Goal: Task Accomplishment & Management: Use online tool/utility

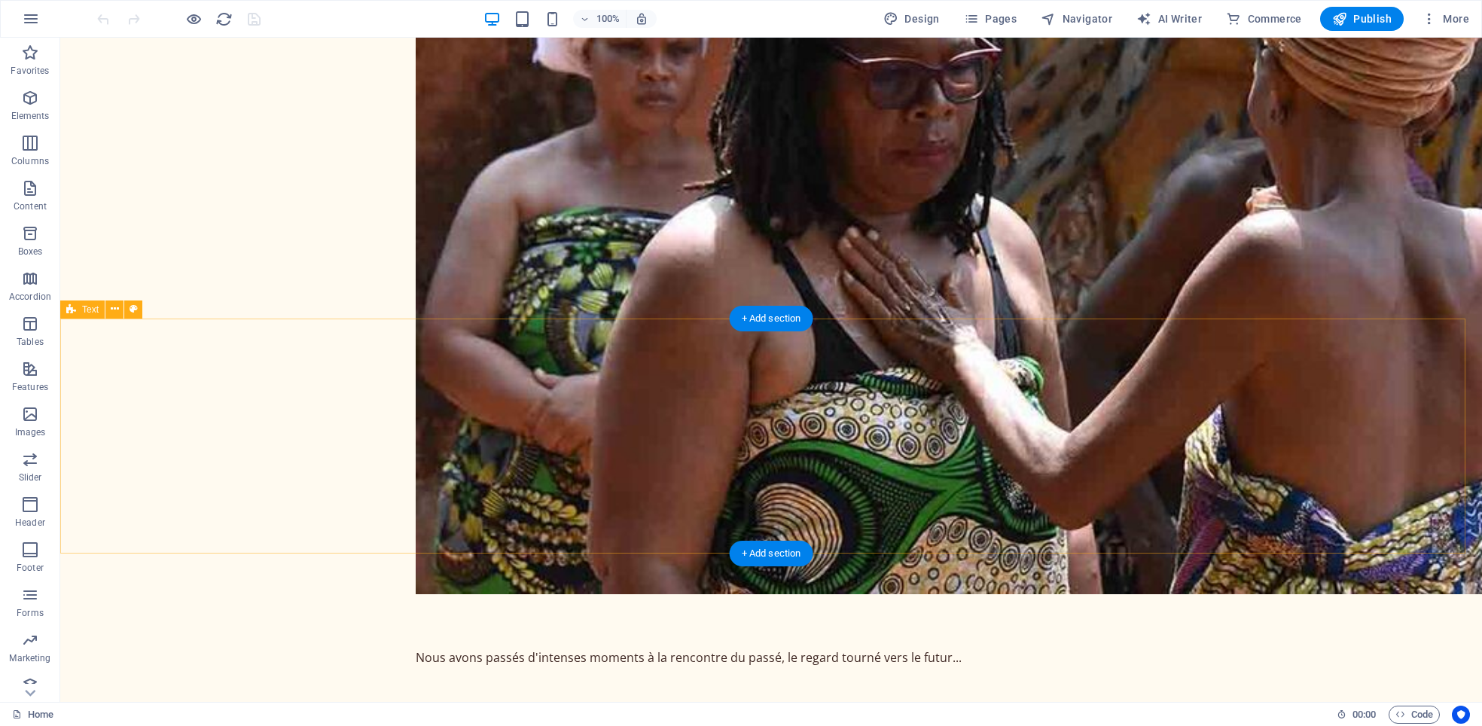
scroll to position [7002, 0]
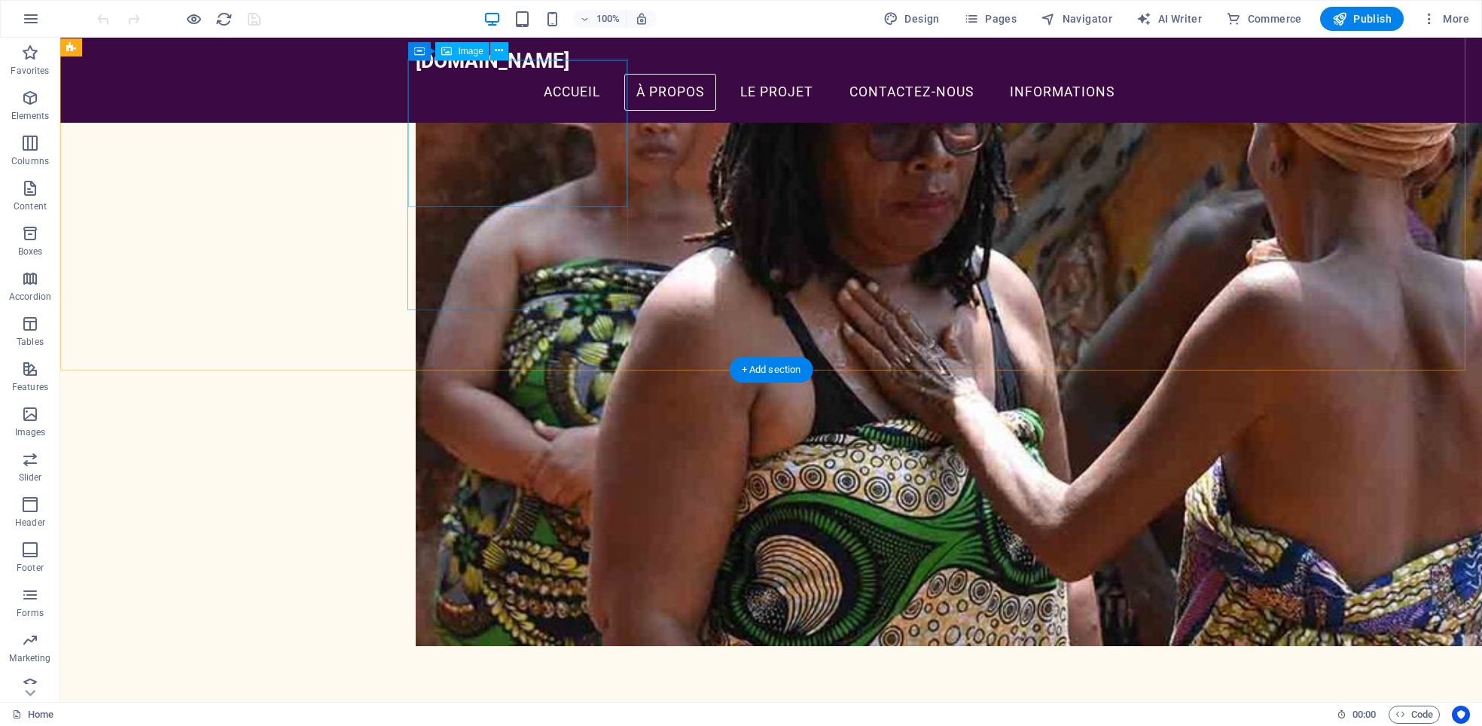
select select "%"
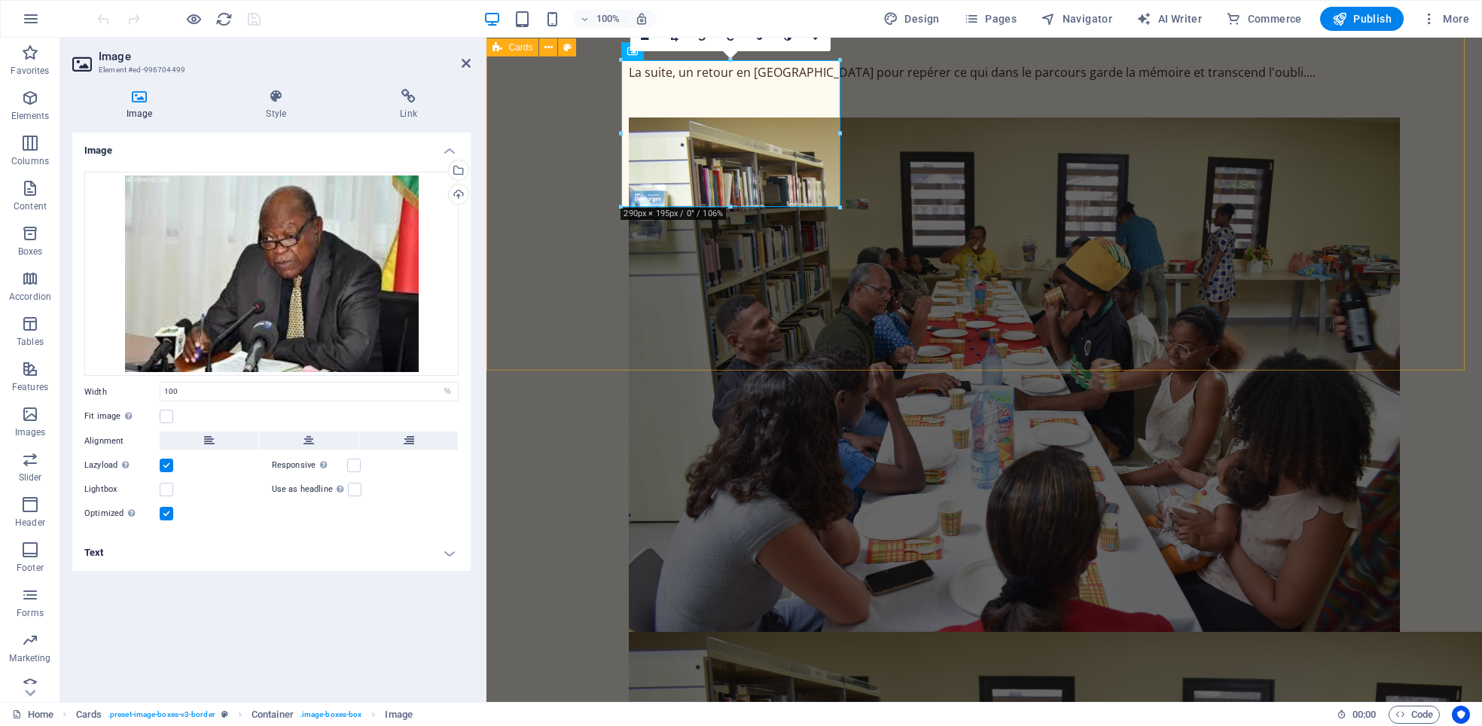
scroll to position [7040, 0]
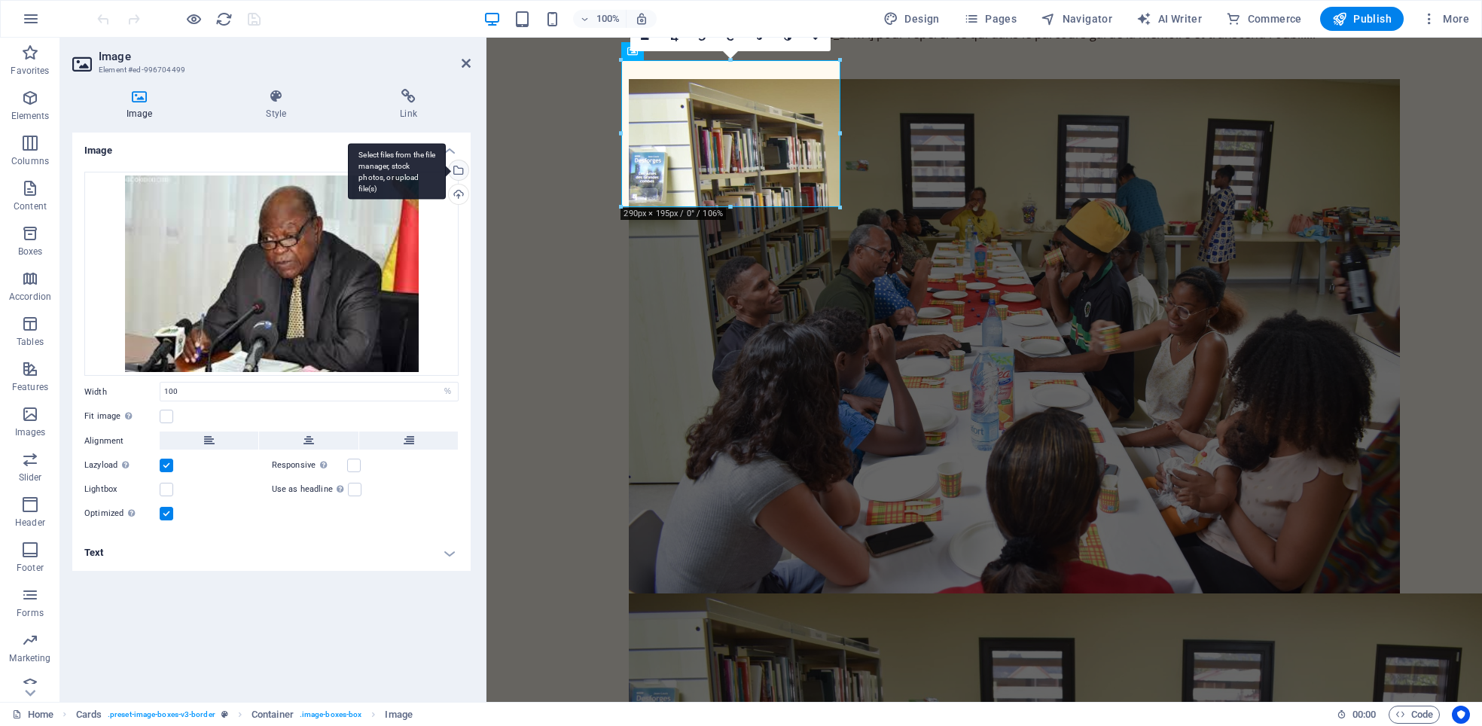
click at [461, 163] on div "Select files from the file manager, stock photos, or upload file(s)" at bounding box center [457, 171] width 23 height 23
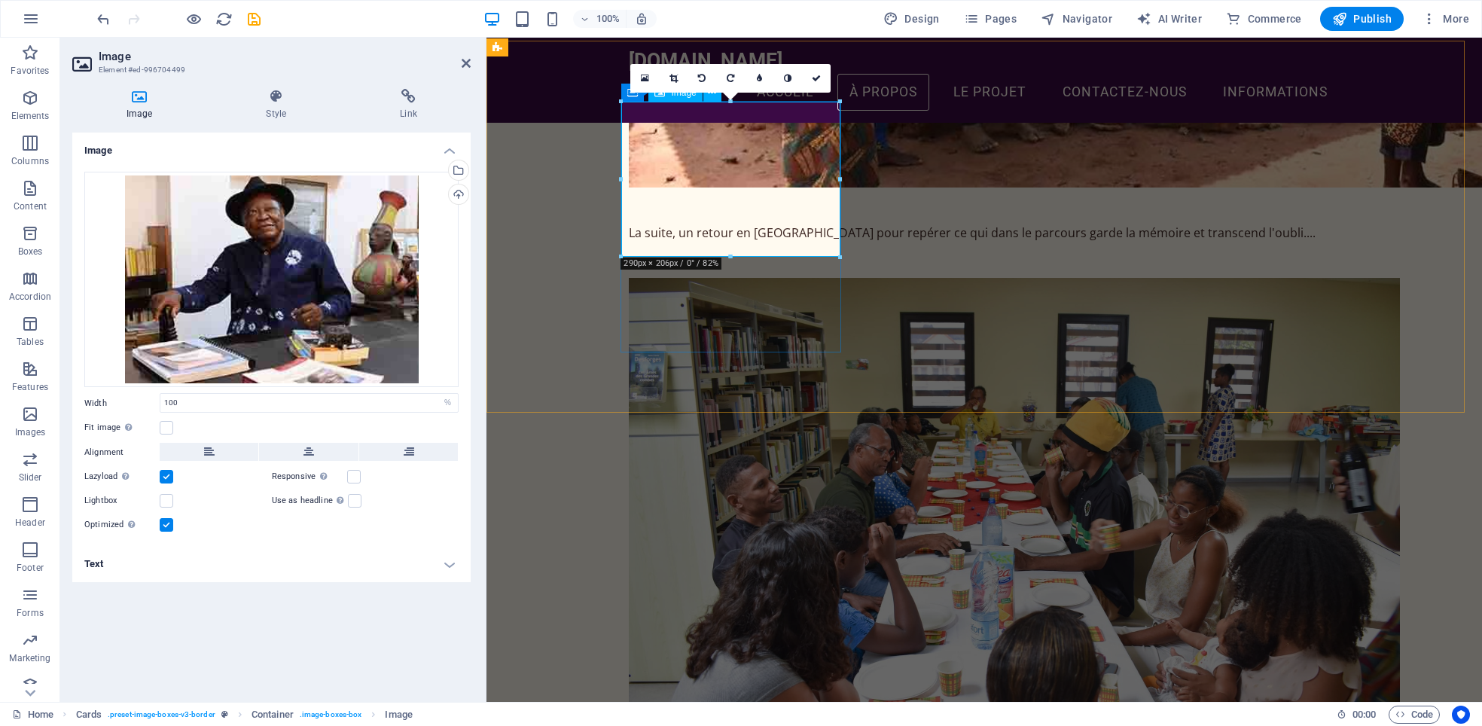
scroll to position [6665, 0]
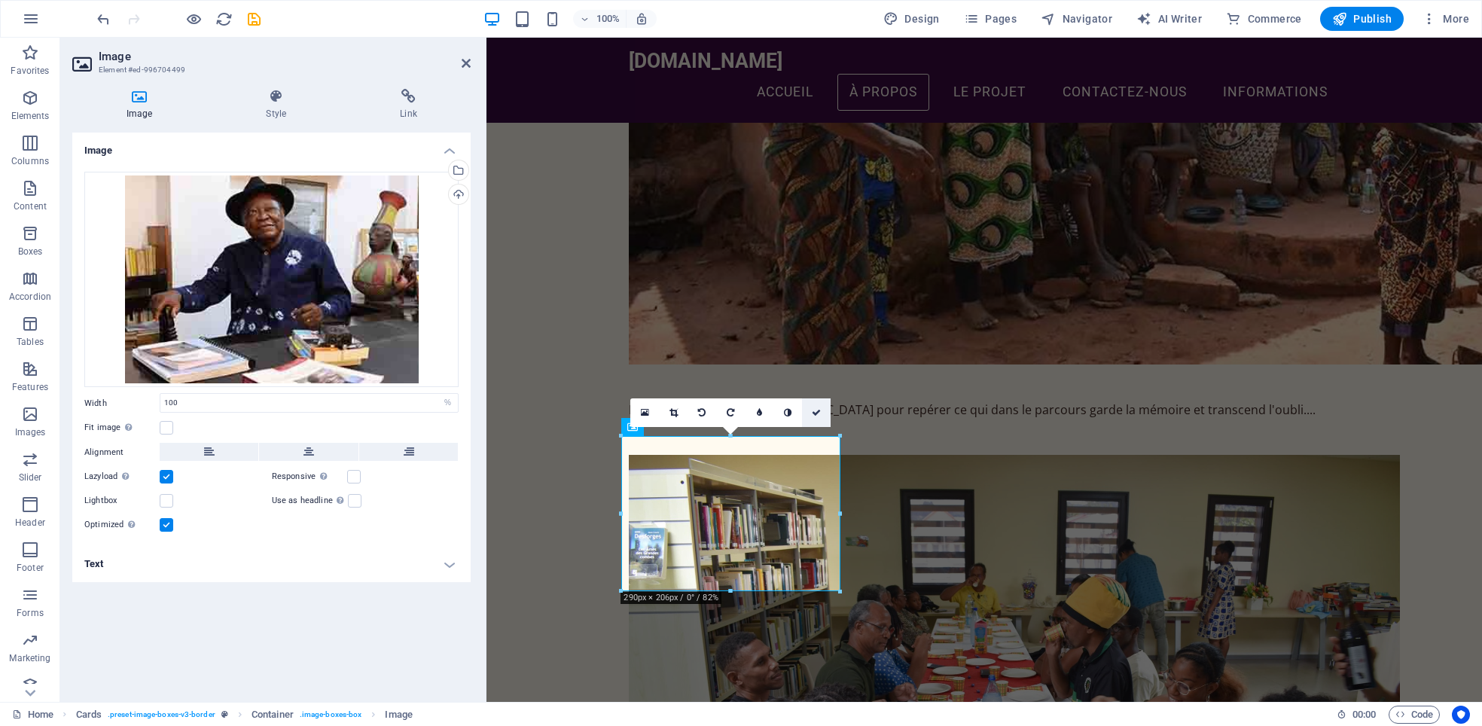
click at [820, 411] on icon at bounding box center [816, 412] width 9 height 9
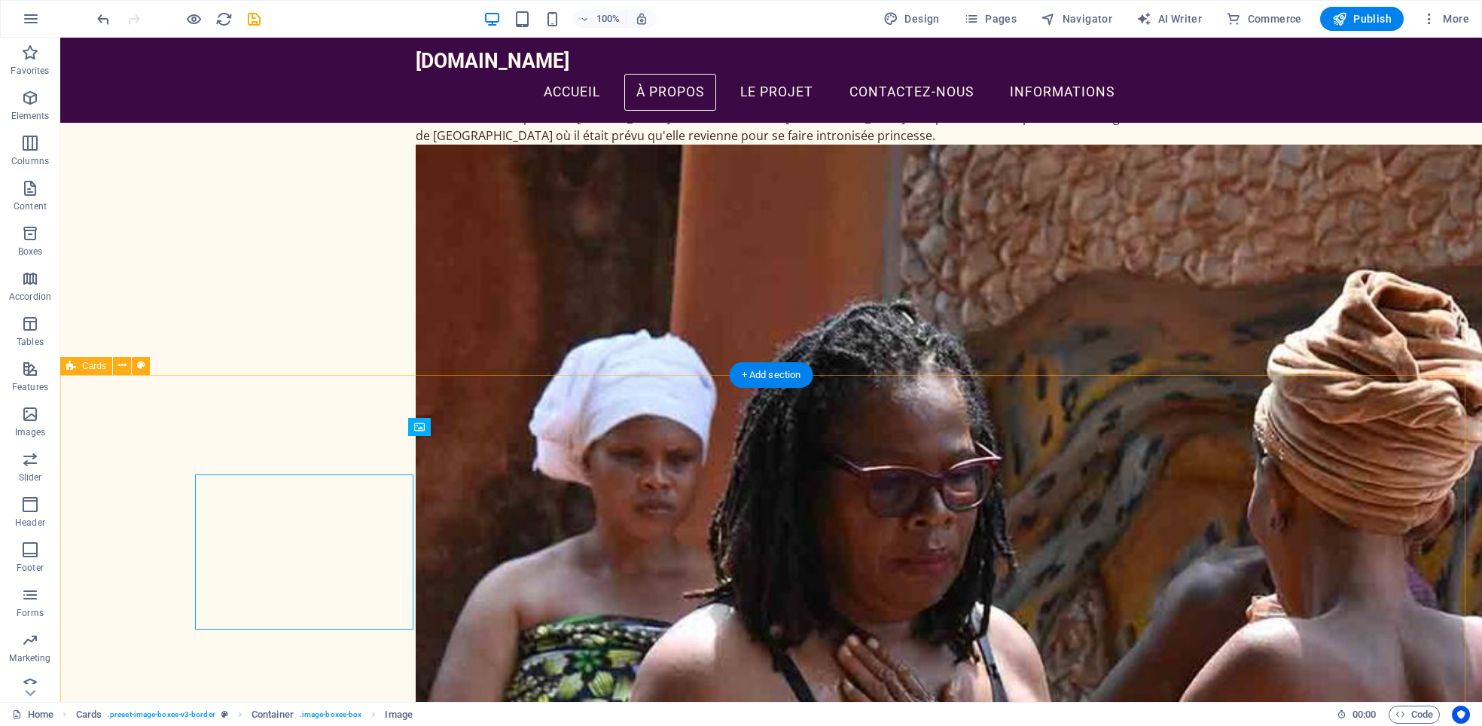
scroll to position [6626, 0]
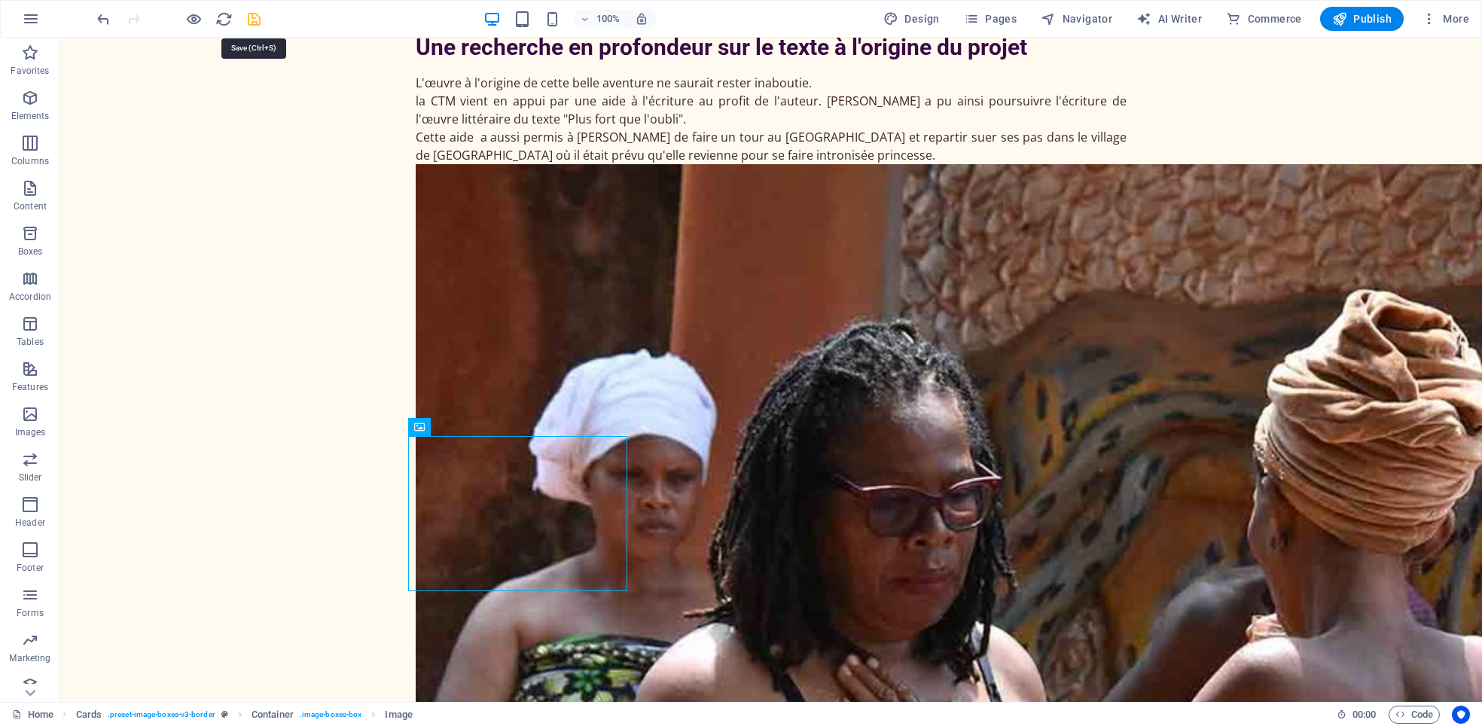
click at [254, 14] on icon "save" at bounding box center [253, 19] width 17 height 17
click at [1354, 20] on span "Publish" at bounding box center [1361, 18] width 59 height 15
